Goal: Information Seeking & Learning: Learn about a topic

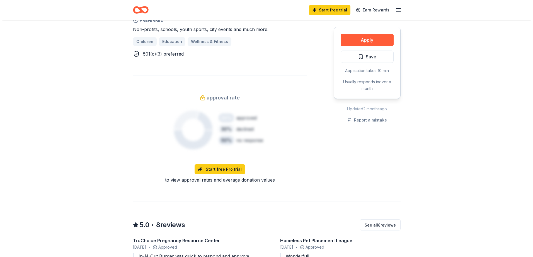
scroll to position [419, 0]
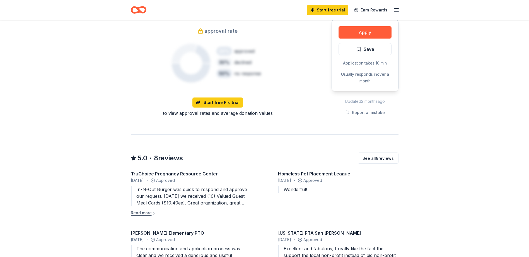
click at [143, 209] on button "Read more" at bounding box center [143, 212] width 25 height 7
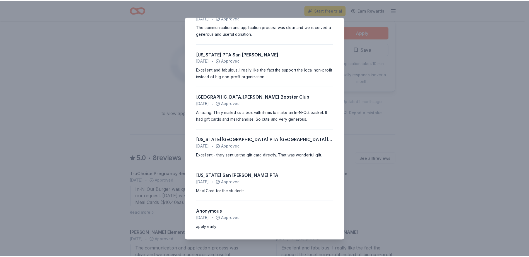
scroll to position [118, 0]
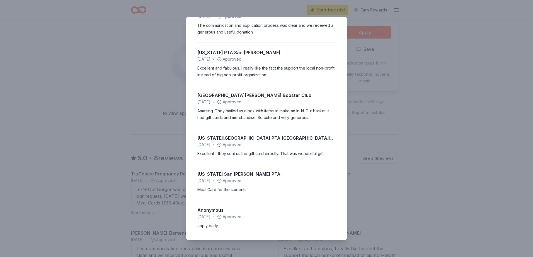
click at [417, 125] on div "5.0 • 8 reviews TruChoice Pregnancy Resource Center [DATE] • Approved In-N-Out …" at bounding box center [266, 128] width 533 height 257
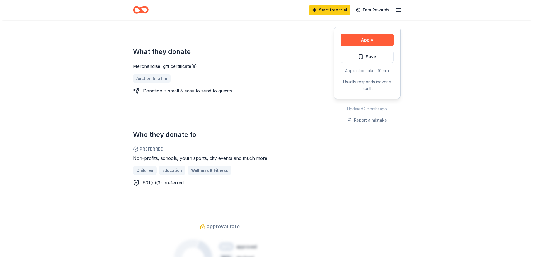
scroll to position [84, 0]
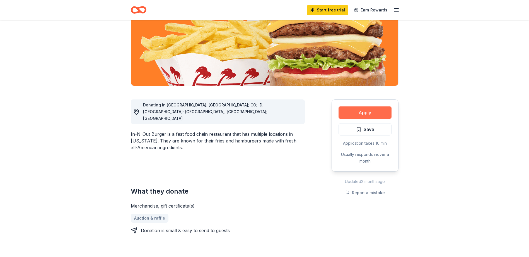
click at [364, 109] on button "Apply" at bounding box center [365, 112] width 53 height 12
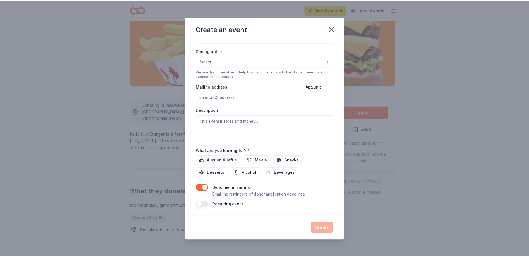
scroll to position [90, 0]
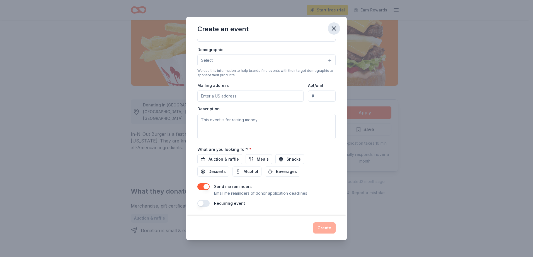
click at [332, 26] on icon "button" at bounding box center [334, 29] width 8 height 8
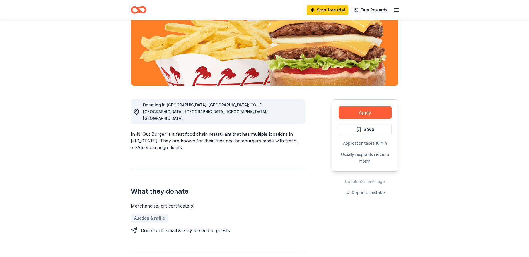
click at [184, 131] on div "In-N-Out Burger is a fast food chain restaurant that has multiple locations in …" at bounding box center [218, 141] width 174 height 20
click at [191, 131] on div "In-N-Out Burger is a fast food chain restaurant that has multiple locations in …" at bounding box center [218, 141] width 174 height 20
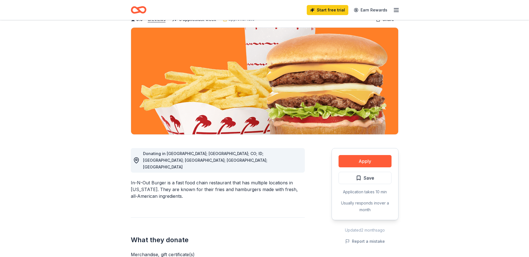
scroll to position [0, 0]
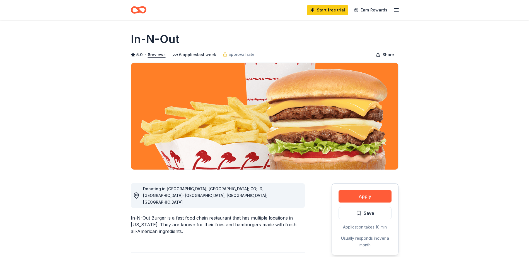
click at [398, 11] on icon "button" at bounding box center [396, 10] width 7 height 7
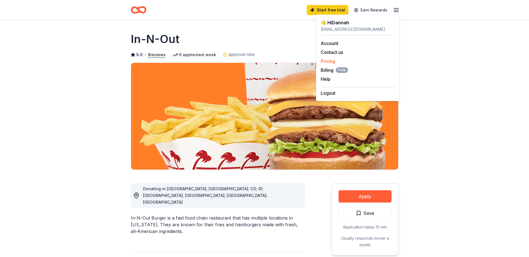
click at [331, 61] on link "Pricing" at bounding box center [328, 61] width 15 height 6
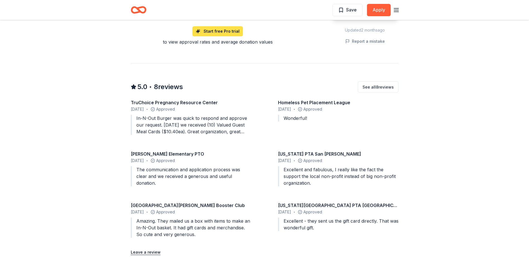
scroll to position [530, 0]
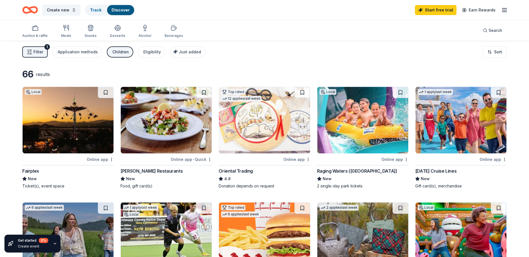
click at [251, 52] on div "Filter 1 Application methods Children Eligibility Just added Sort" at bounding box center [264, 52] width 529 height 22
